Goal: Information Seeking & Learning: Find specific fact

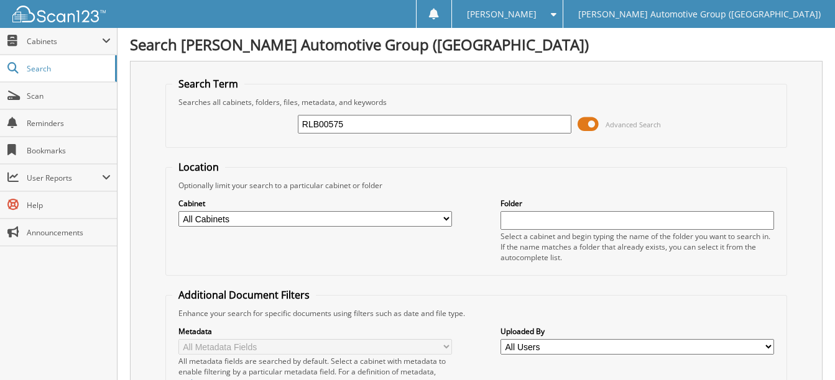
click at [366, 128] on input "RLB00575" at bounding box center [435, 124] width 274 height 19
paste input "text"
paste input "[US_VEHICLE_IDENTIFICATION_NUMBER]"
type input "[US_VEHICLE_IDENTIFICATION_NUMBER]"
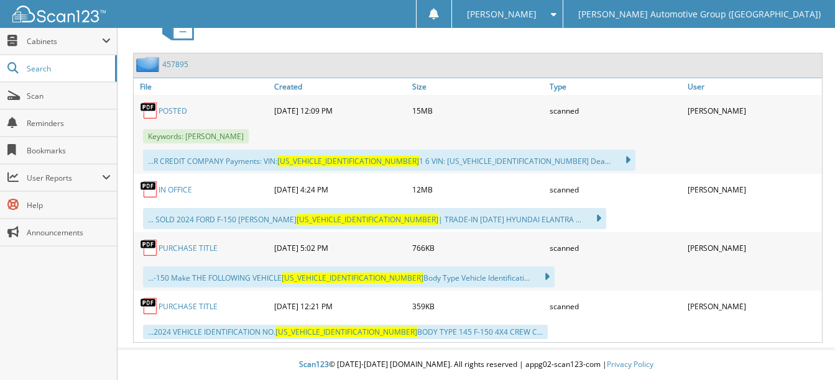
scroll to position [538, 0]
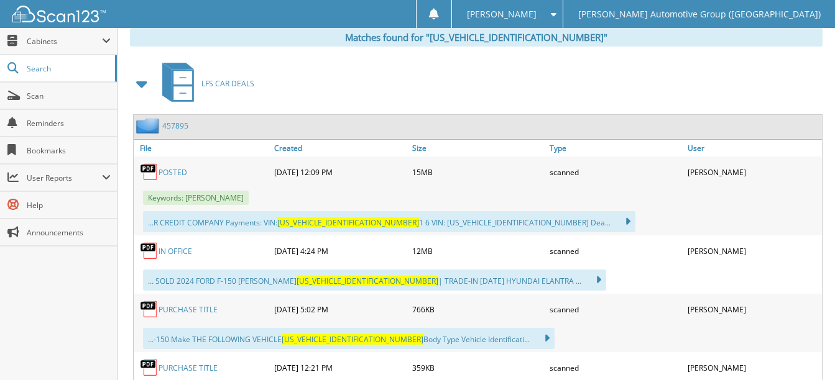
click at [177, 173] on link "POSTED" at bounding box center [173, 172] width 29 height 11
click at [185, 249] on link "IN OFFICE" at bounding box center [176, 251] width 34 height 11
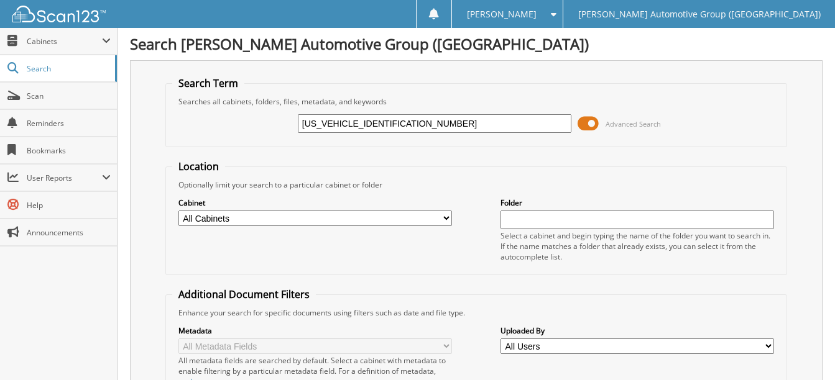
scroll to position [0, 0]
click at [397, 121] on input "[US_VEHICLE_IDENTIFICATION_NUMBER]" at bounding box center [435, 124] width 274 height 19
paste input "[US_VEHICLE_IDENTIFICATION_NUMBER]"
type input "[US_VEHICLE_IDENTIFICATION_NUMBER]"
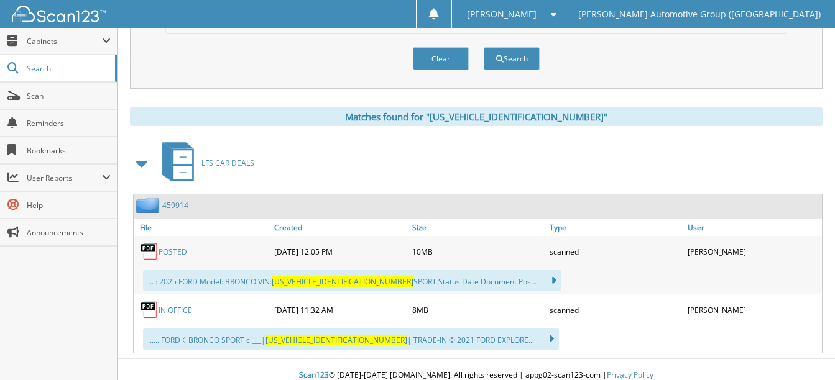
scroll to position [470, 0]
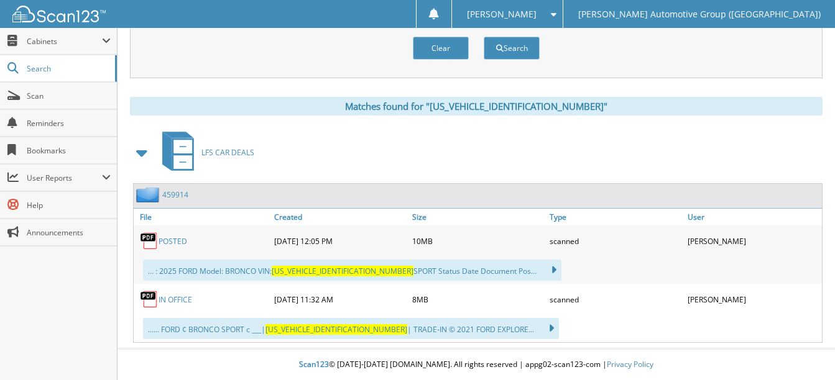
click at [180, 242] on link "POSTED" at bounding box center [173, 241] width 29 height 11
